Goal: Complete application form

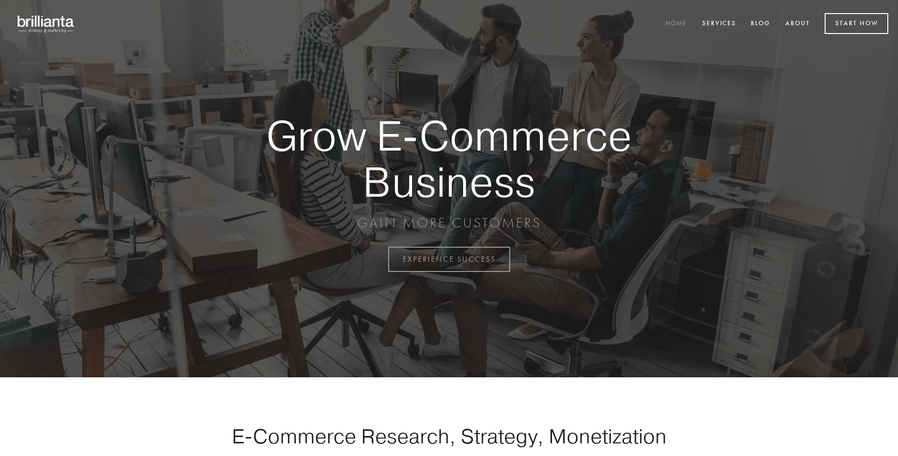
scroll to position [2547, 0]
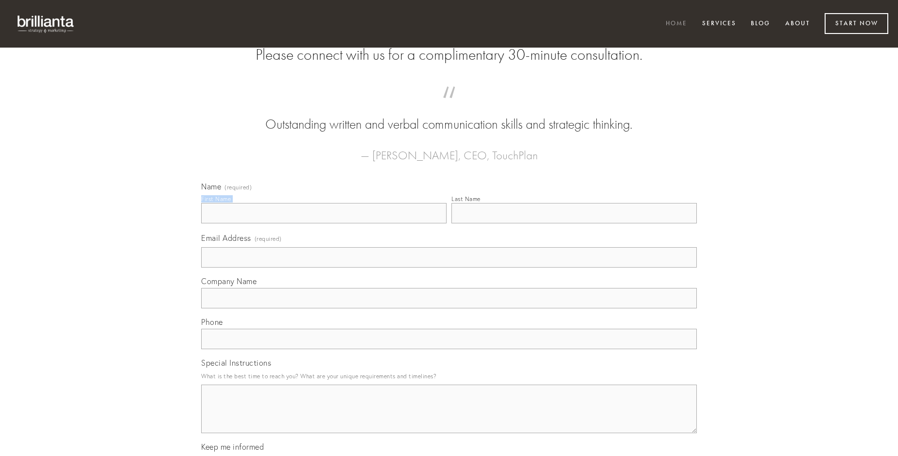
type input "[PERSON_NAME]"
click at [574, 224] on input "Last Name" at bounding box center [573, 213] width 245 height 20
type input "[PERSON_NAME]"
click at [449, 268] on input "Email Address (required)" at bounding box center [449, 257] width 496 height 20
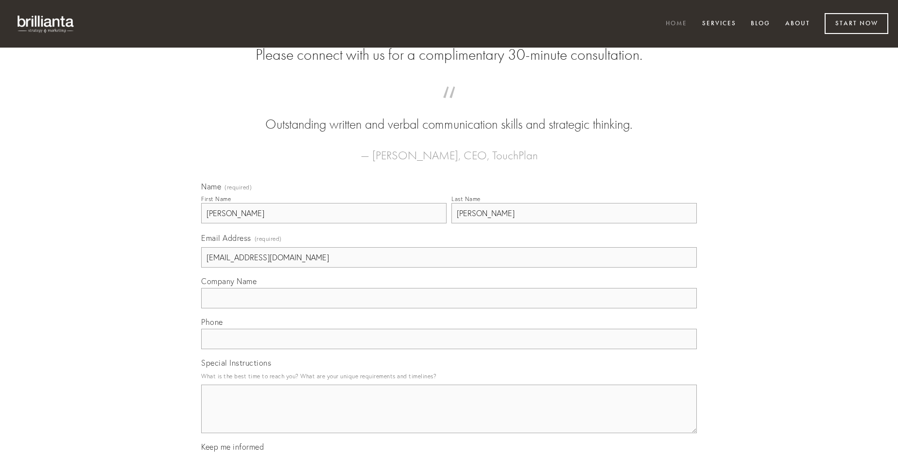
type input "[EMAIL_ADDRESS][DOMAIN_NAME]"
click at [449, 309] on input "Company Name" at bounding box center [449, 298] width 496 height 20
type input "abscido"
click at [449, 349] on input "text" at bounding box center [449, 339] width 496 height 20
click at [449, 418] on textarea "Special Instructions" at bounding box center [449, 409] width 496 height 49
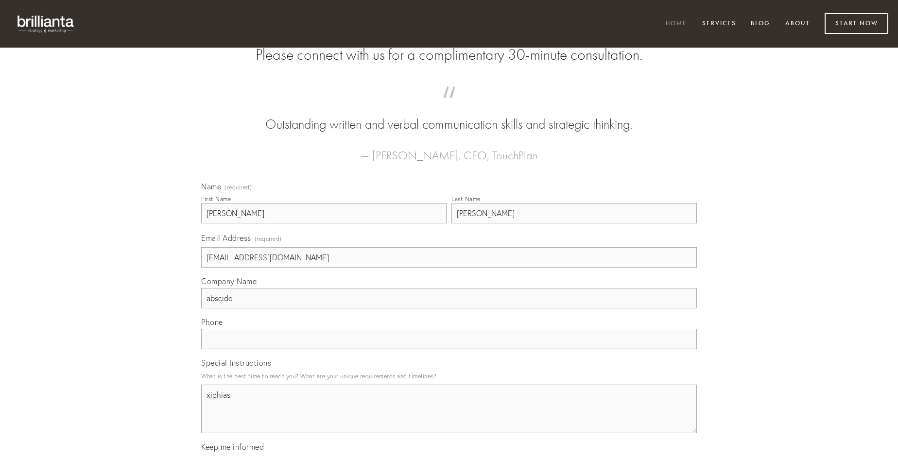
type textarea "xiphias"
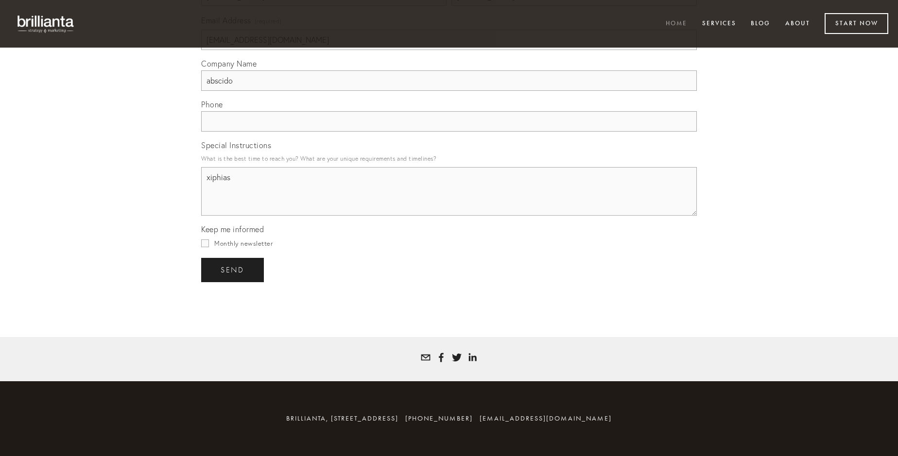
click at [233, 270] on span "send" at bounding box center [233, 270] width 24 height 9
